Goal: Information Seeking & Learning: Learn about a topic

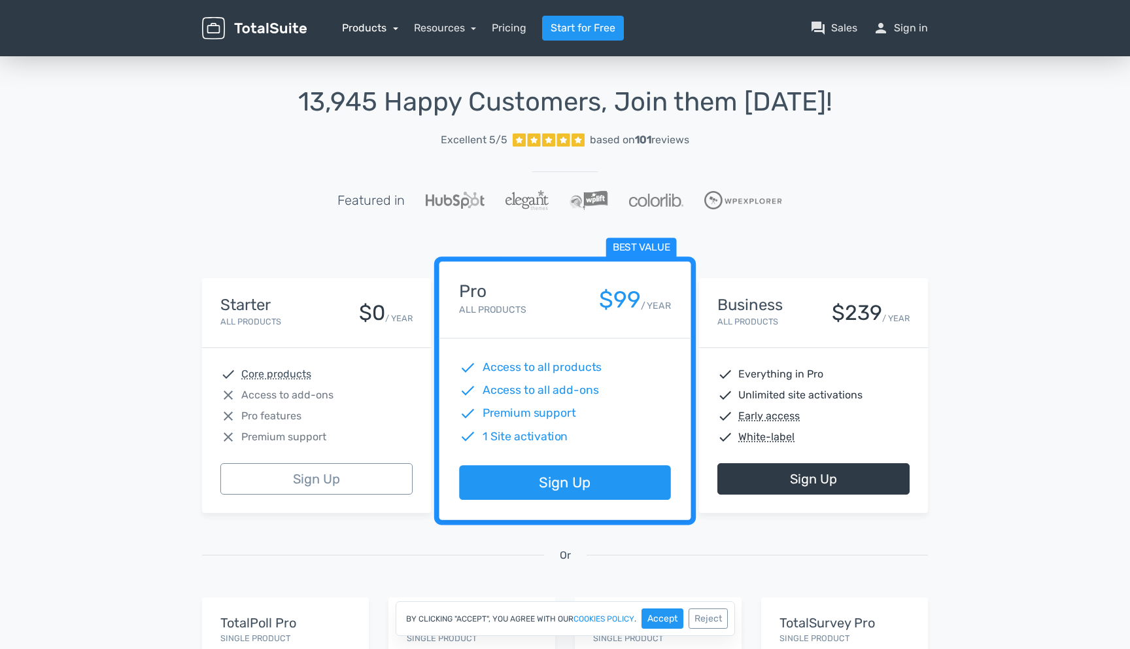
click at [395, 28] on link "Products" at bounding box center [370, 28] width 56 height 12
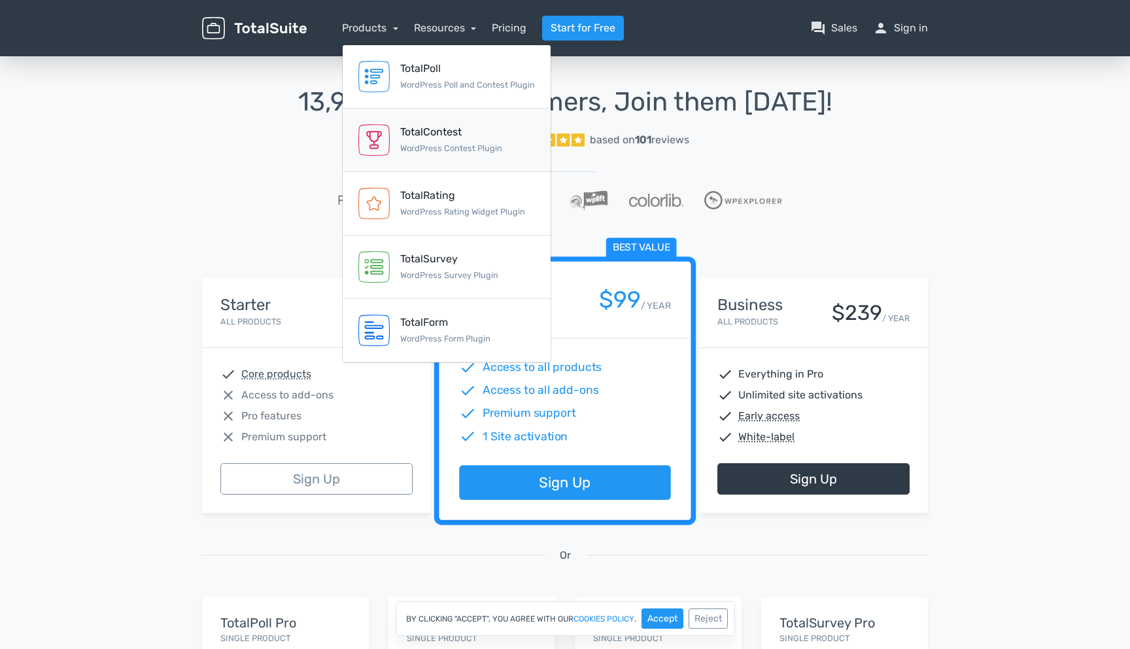
click at [416, 137] on div "TotalContest" at bounding box center [451, 132] width 102 height 16
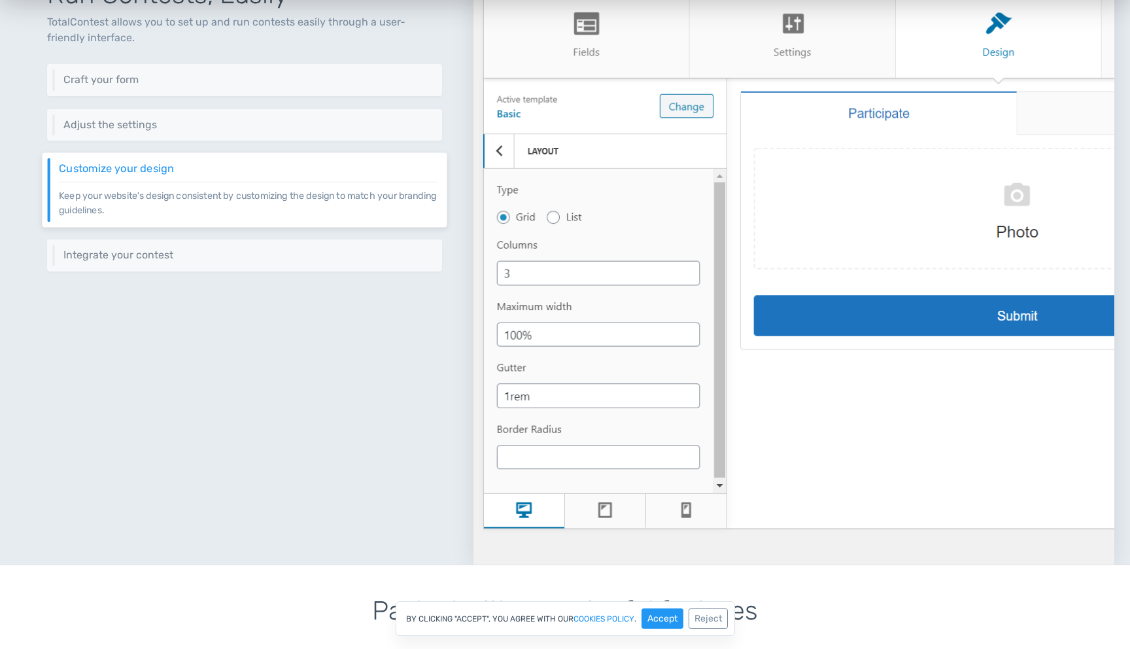
scroll to position [604, 0]
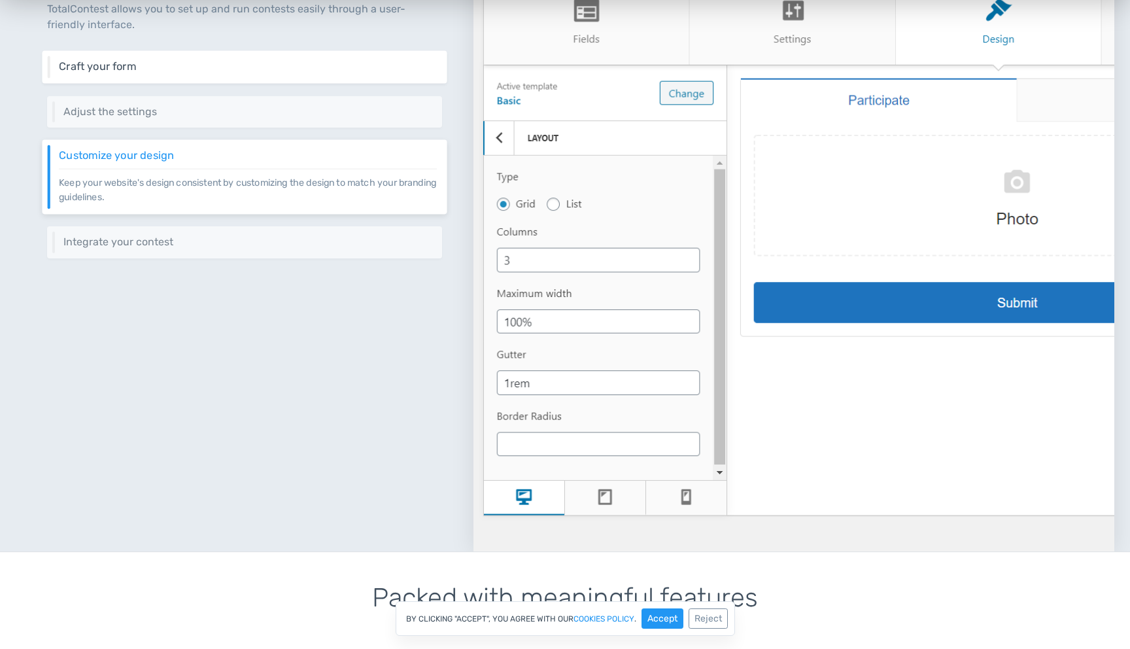
click at [212, 63] on h6 "Craft your form" at bounding box center [248, 67] width 378 height 12
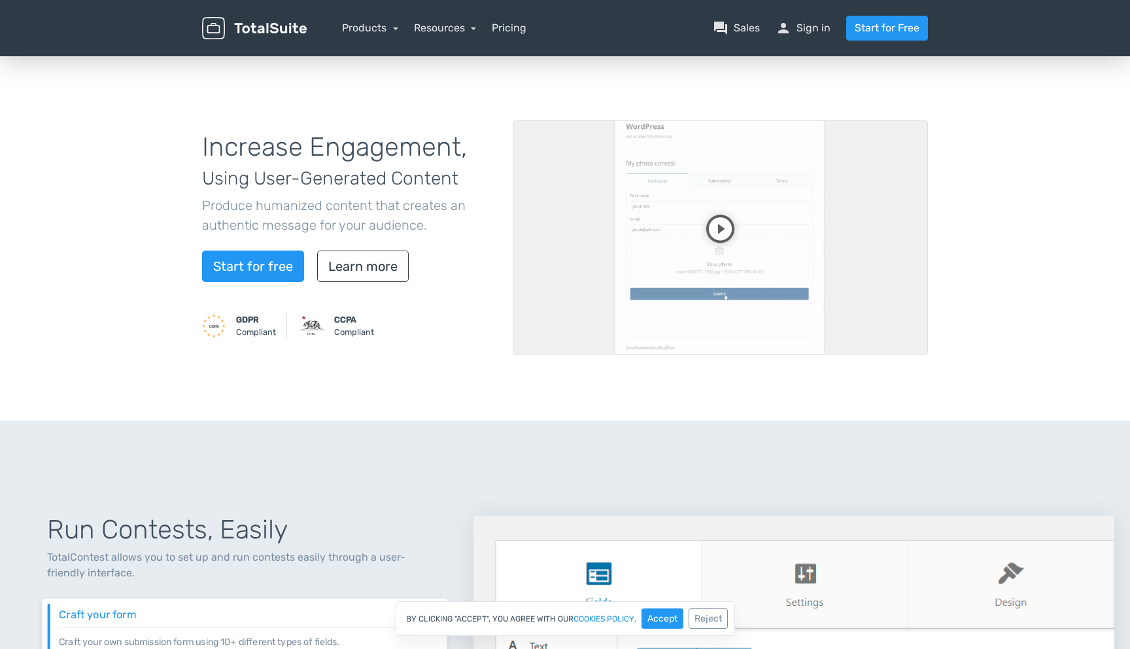
scroll to position [0, 0]
